Goal: Task Accomplishment & Management: Use online tool/utility

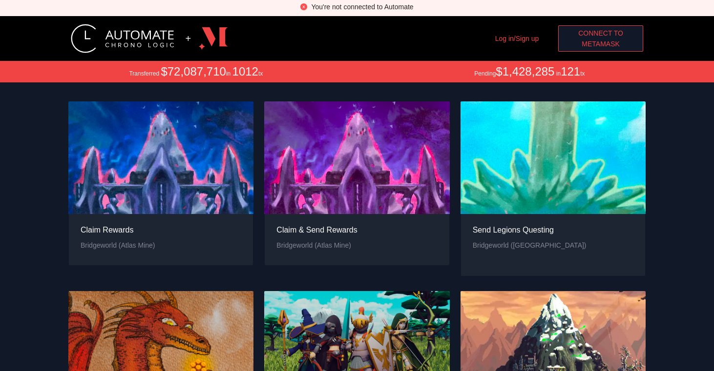
scroll to position [3, 0]
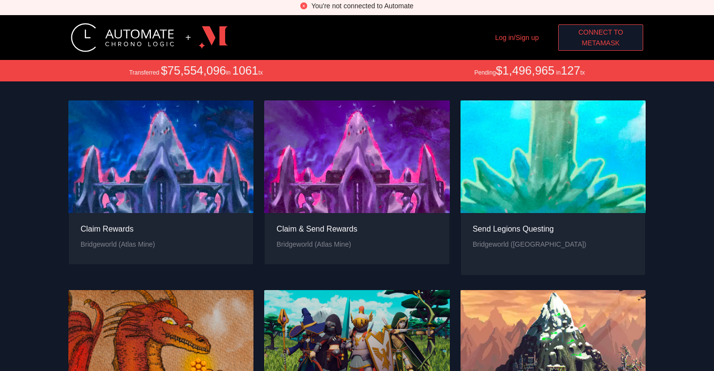
click at [590, 35] on span "Connect to" at bounding box center [600, 32] width 45 height 11
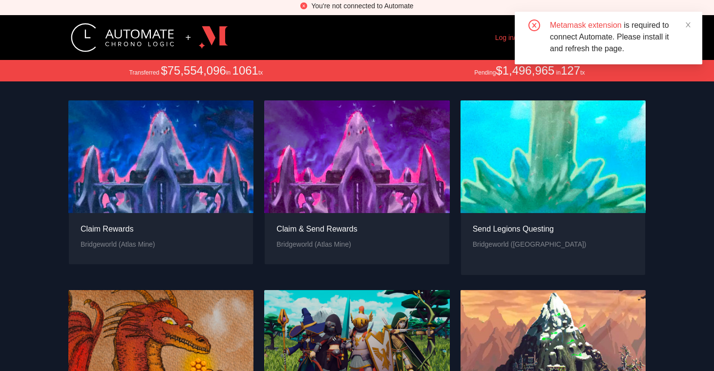
click at [474, 43] on div "+ Log in/Sign up Connect to MetaMask" at bounding box center [357, 37] width 576 height 45
click at [470, 52] on div "+ Log in/Sign up Connect to MetaMask" at bounding box center [357, 37] width 576 height 45
click at [685, 23] on icon "close" at bounding box center [687, 24] width 7 height 7
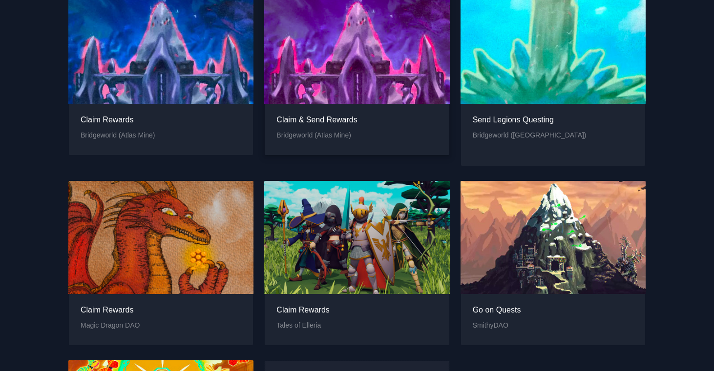
scroll to position [0, 0]
